Goal: Information Seeking & Learning: Learn about a topic

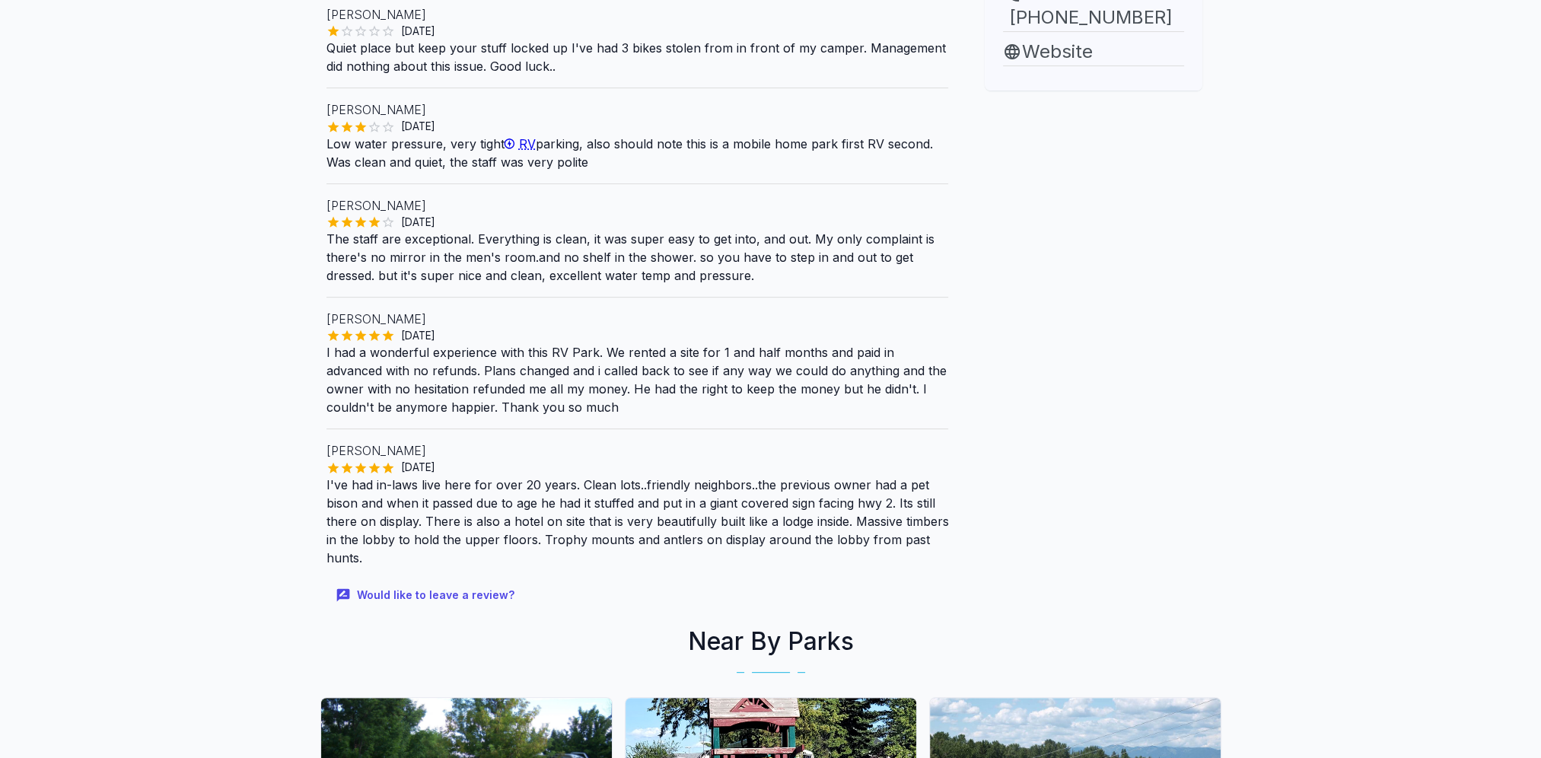
scroll to position [781, 0]
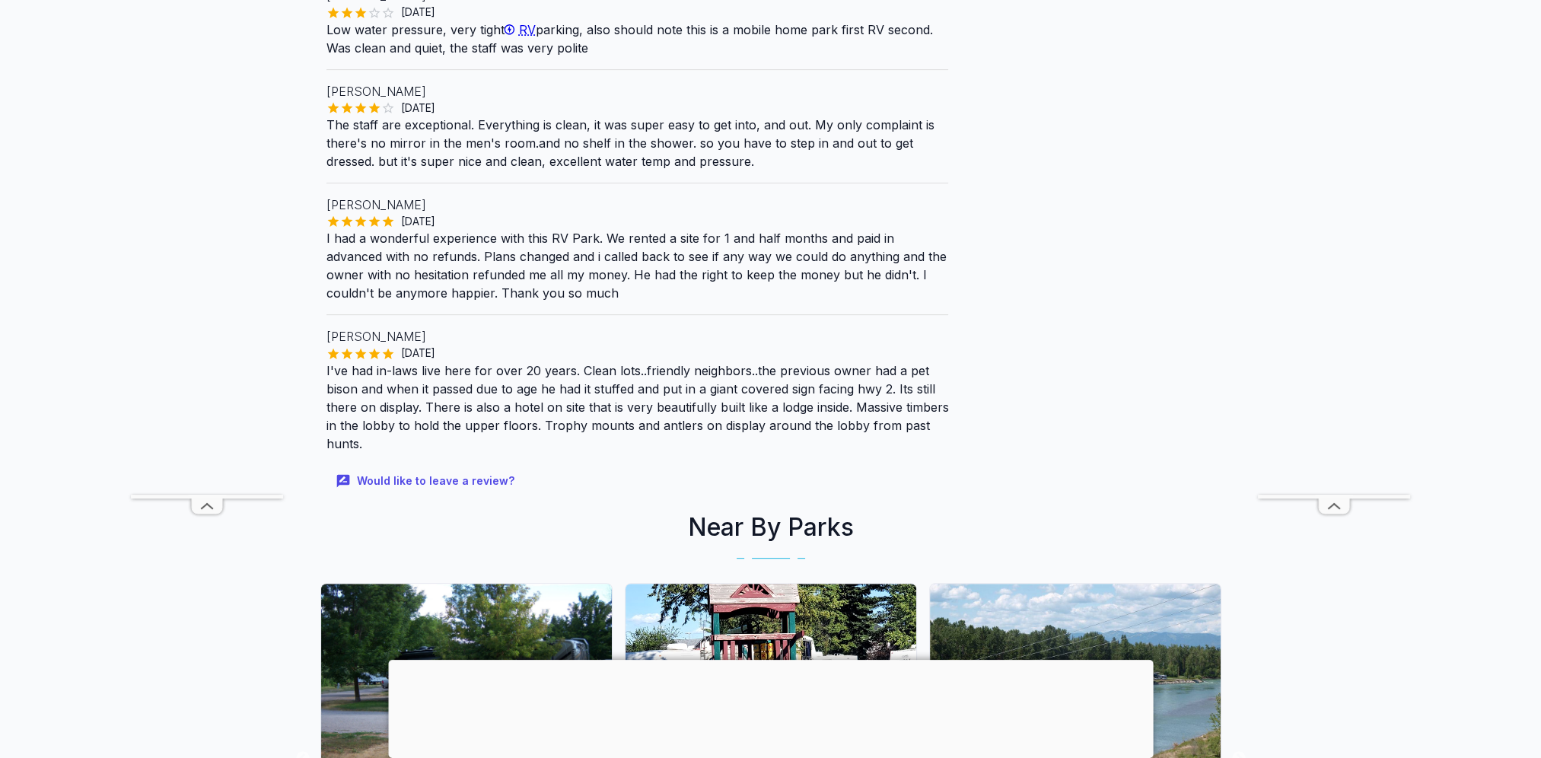
drag, startPoint x: 1545, startPoint y: 750, endPoint x: 1526, endPoint y: 753, distance: 20.0
drag, startPoint x: 1526, startPoint y: 753, endPoint x: 1498, endPoint y: 360, distance: 393.6
click at [1498, 360] on main "Are you the owner for this park? Make it a featured listing and be seen in the …" at bounding box center [770, 108] width 1541 height 1653
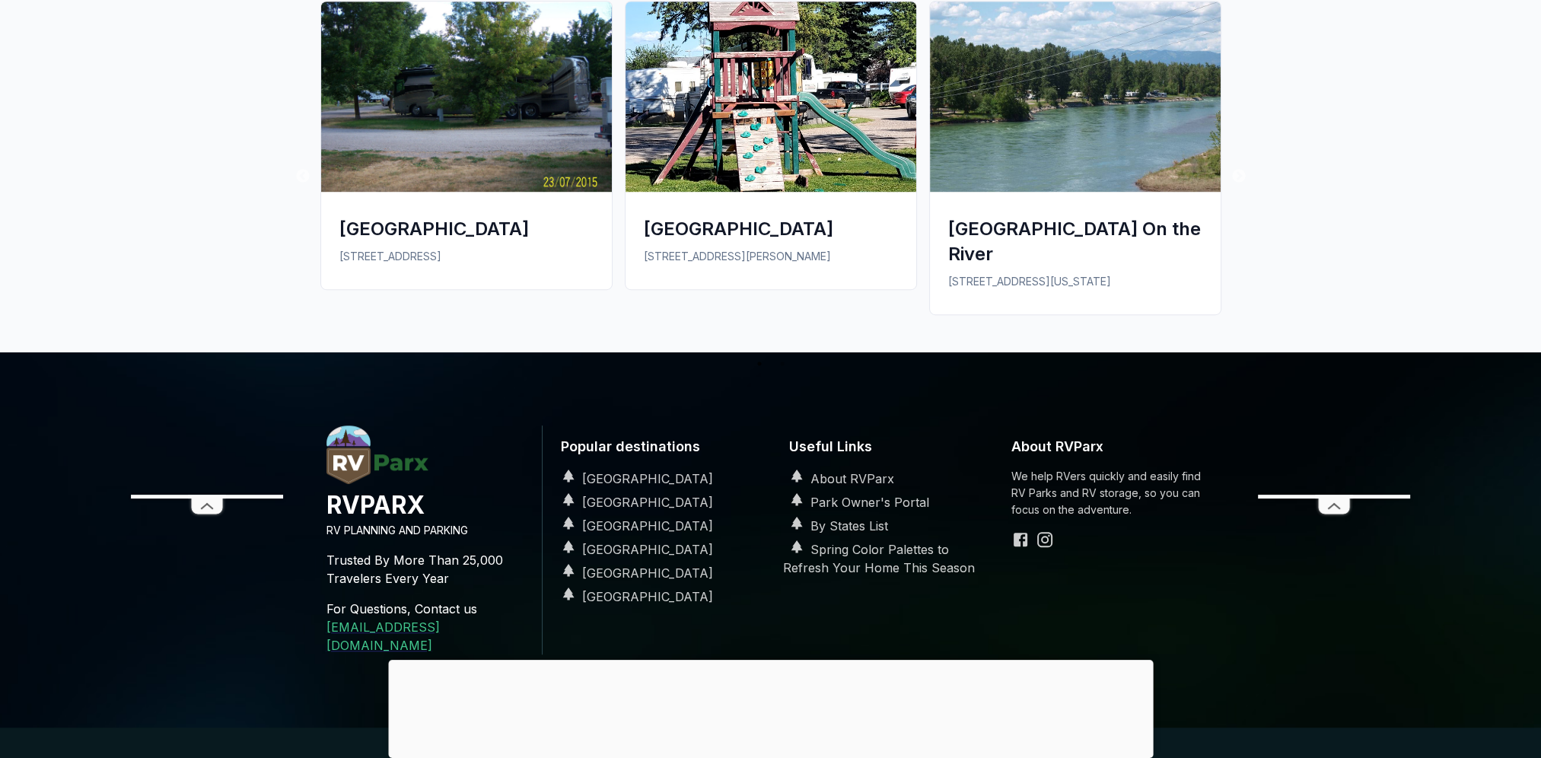
scroll to position [1421, 0]
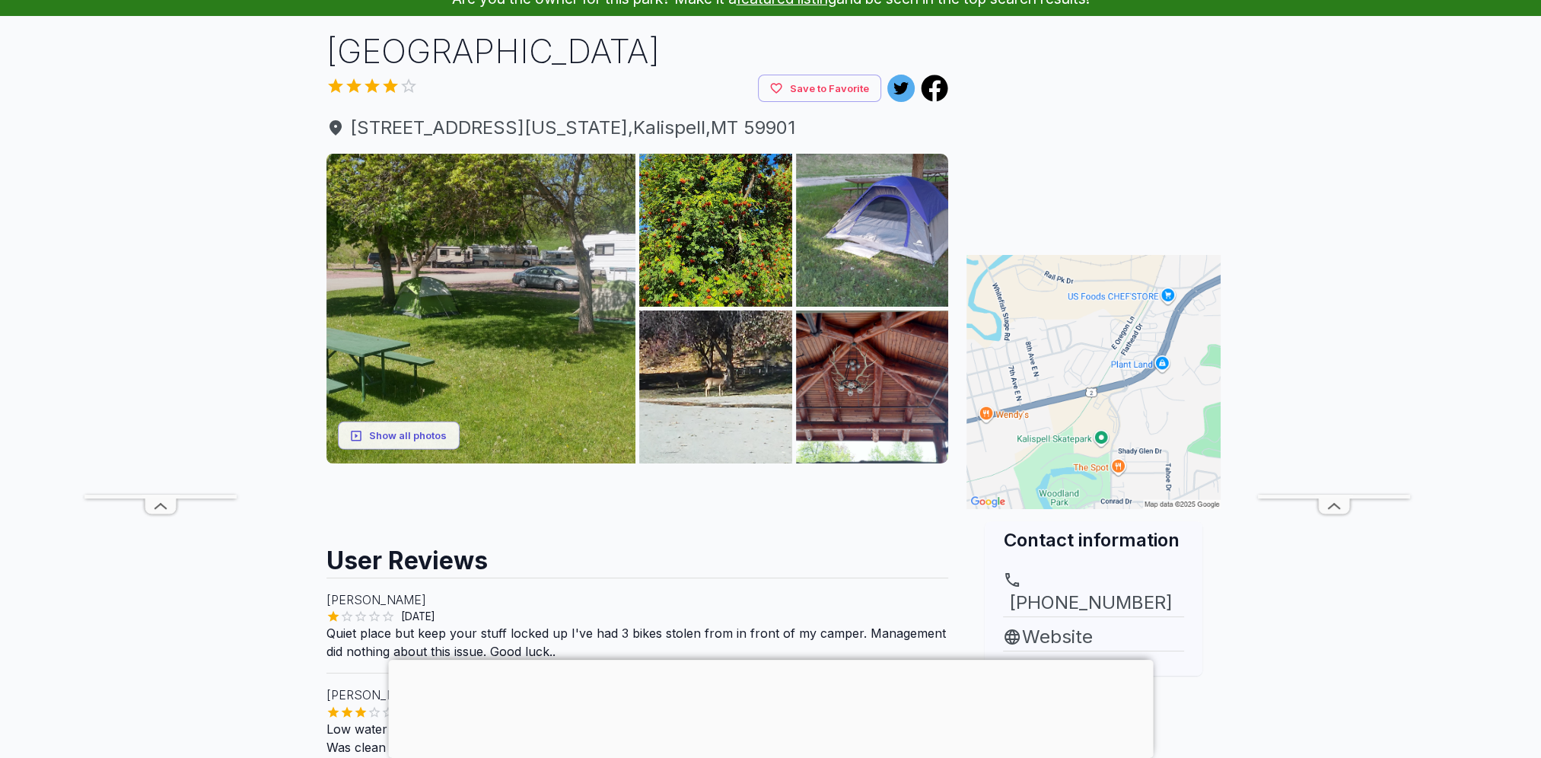
scroll to position [91, 0]
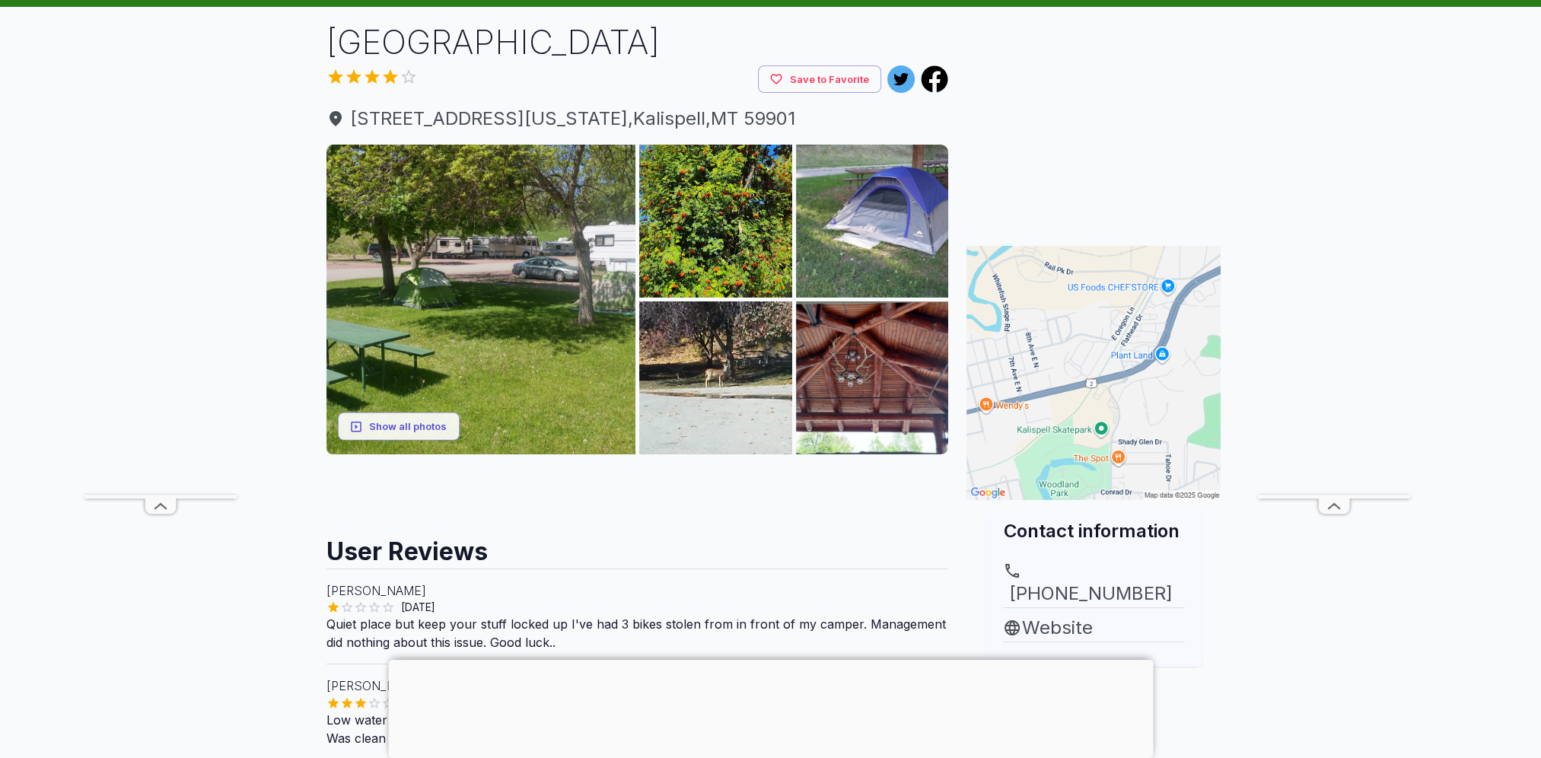
click at [387, 69] on div at bounding box center [542, 79] width 432 height 23
click at [390, 83] on div at bounding box center [542, 79] width 432 height 23
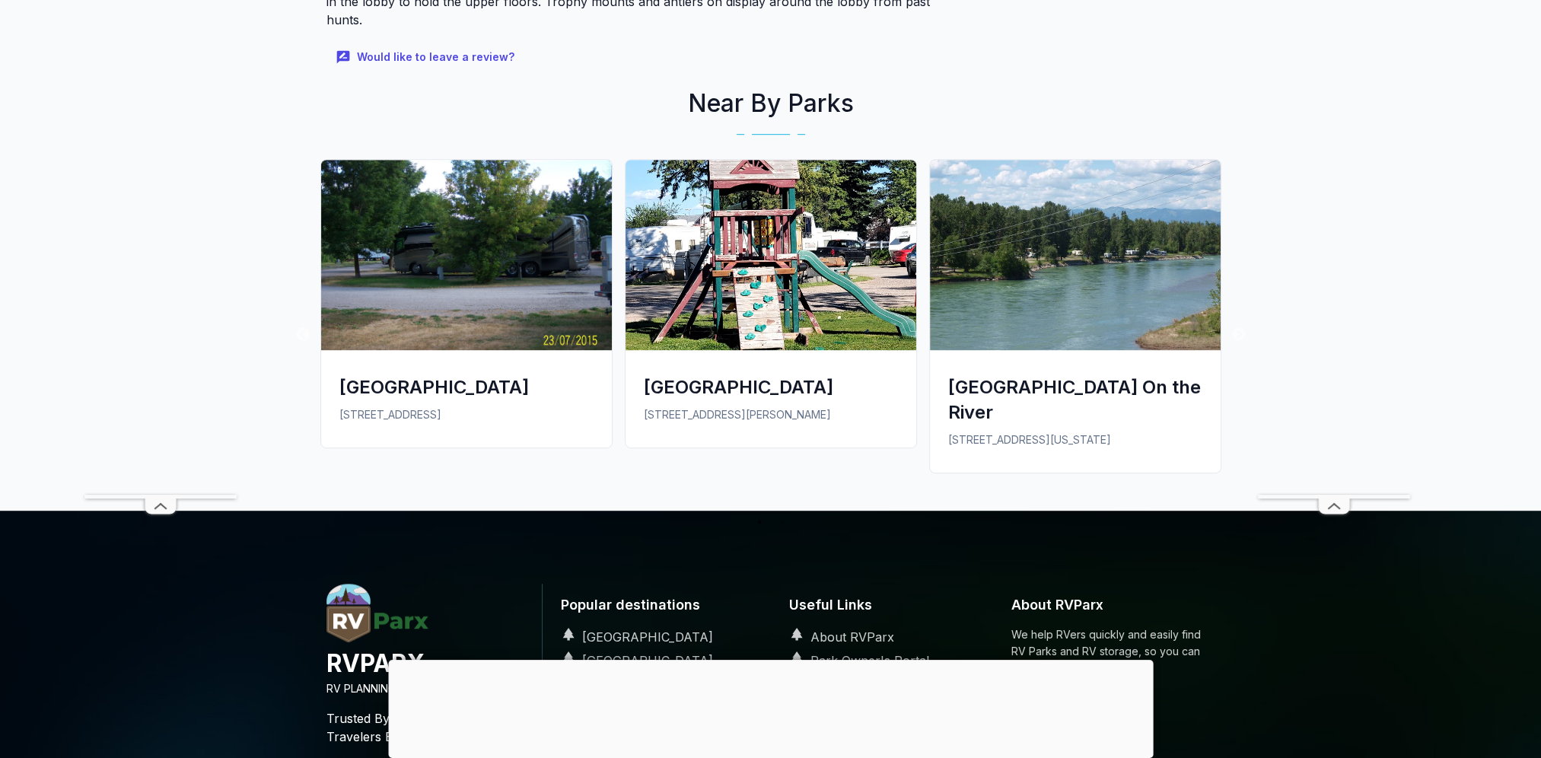
scroll to position [1221, 0]
